Goal: Find specific page/section: Find specific page/section

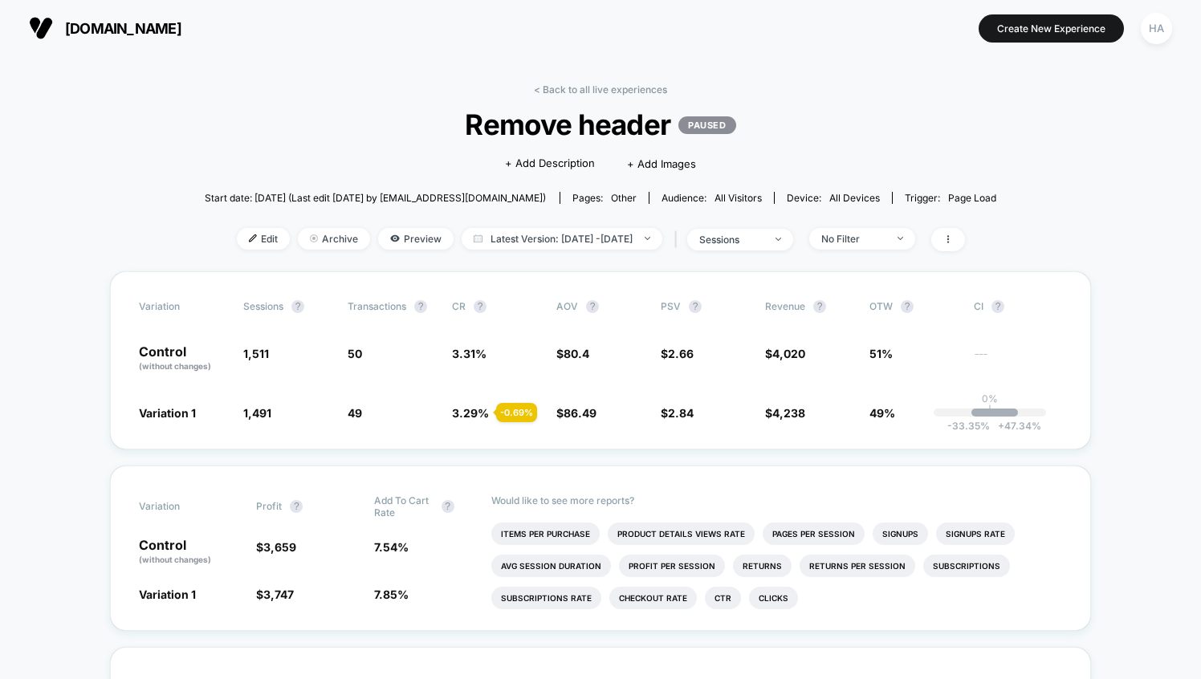
click at [100, 39] on button "[DOMAIN_NAME]" at bounding box center [105, 28] width 162 height 26
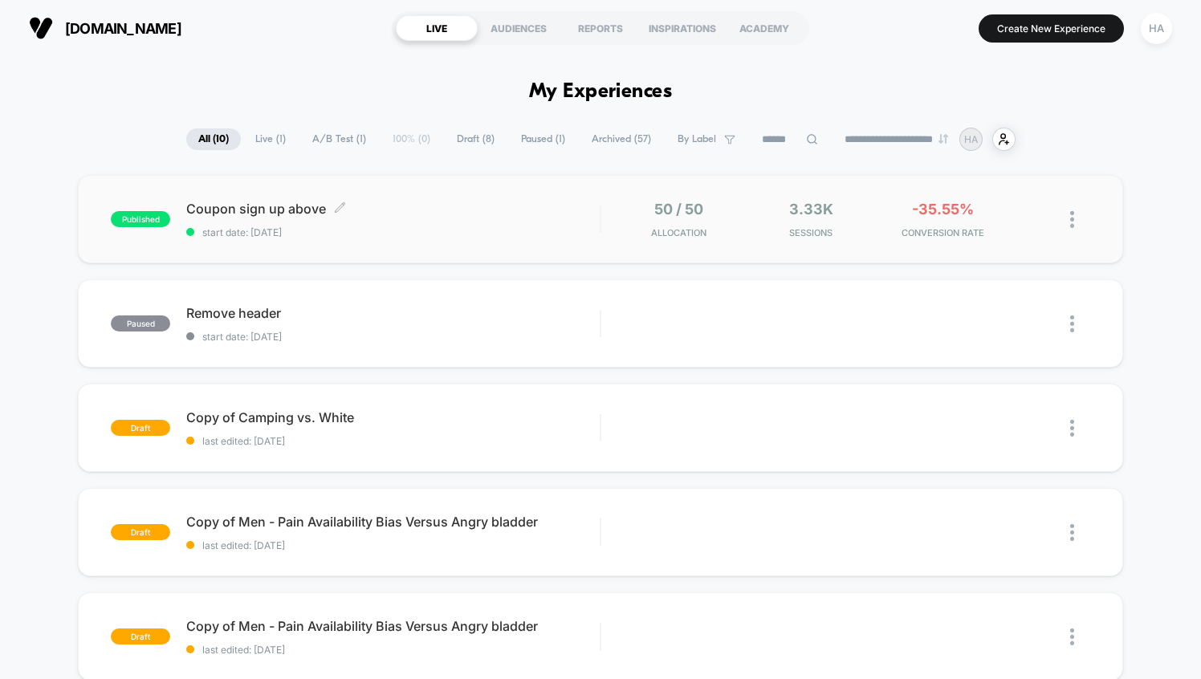
click at [311, 210] on span "Coupon sign up above Click to edit experience details" at bounding box center [392, 209] width 413 height 16
